Goal: Task Accomplishment & Management: Manage account settings

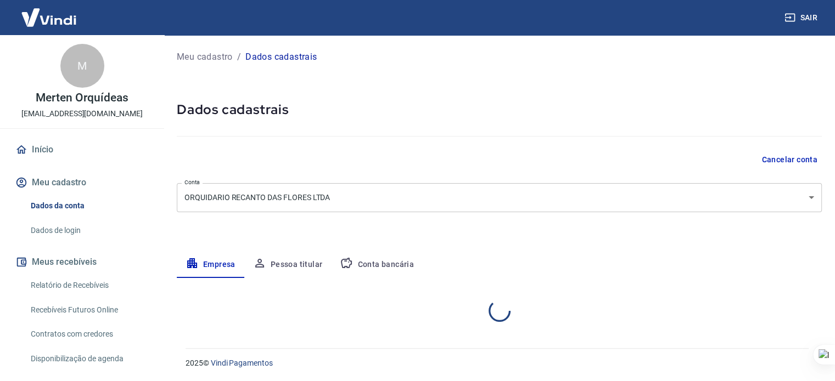
select select "SC"
select select "business"
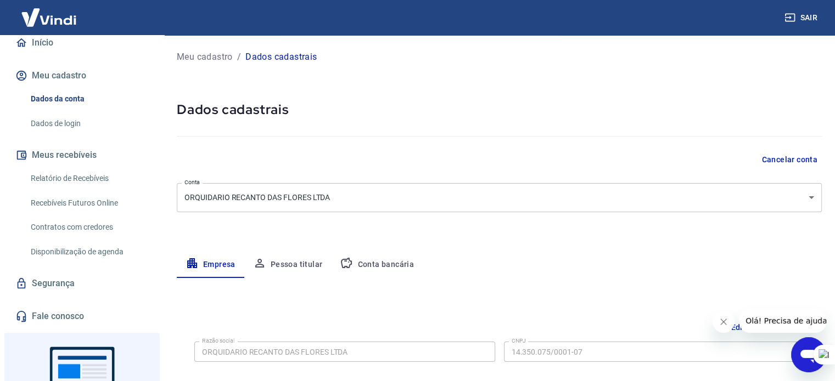
scroll to position [110, 0]
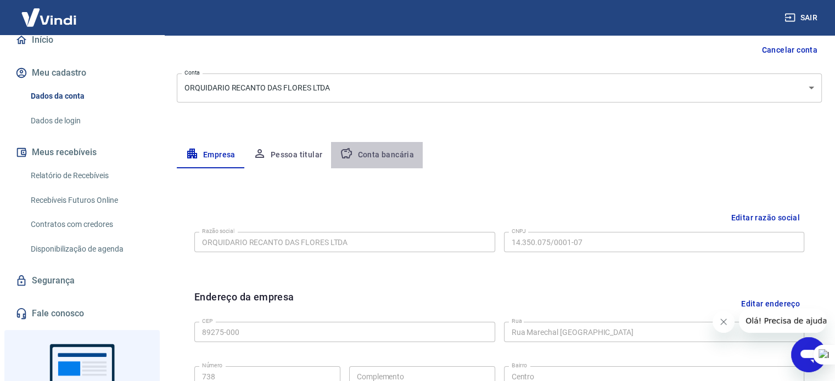
click at [383, 153] on button "Conta bancária" at bounding box center [377, 155] width 92 height 26
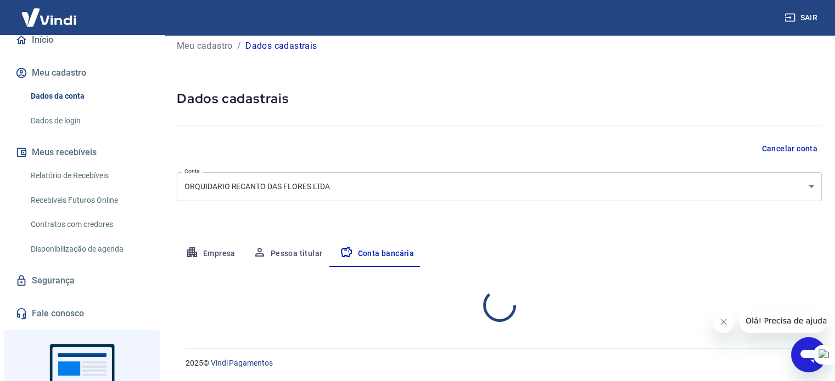
select select "1"
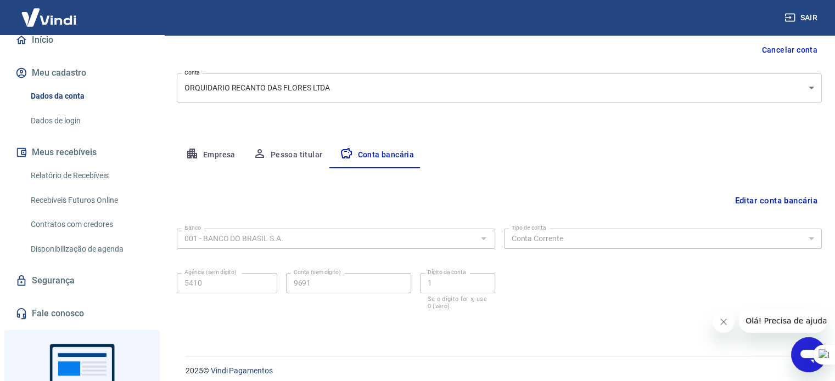
click at [773, 195] on button "Editar conta bancária" at bounding box center [776, 200] width 92 height 21
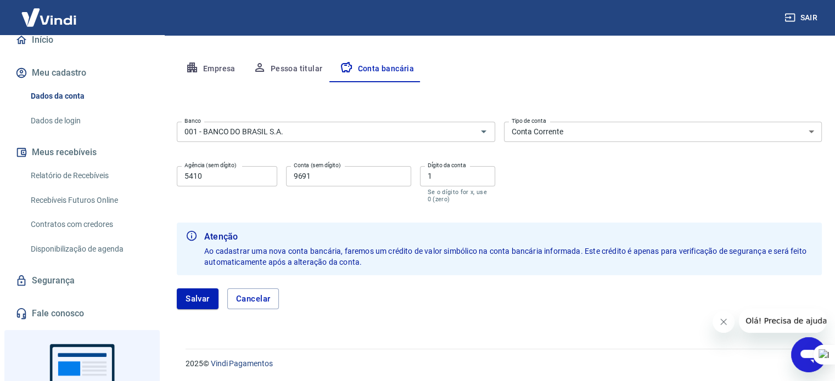
scroll to position [197, 0]
